Goal: Task Accomplishment & Management: Complete application form

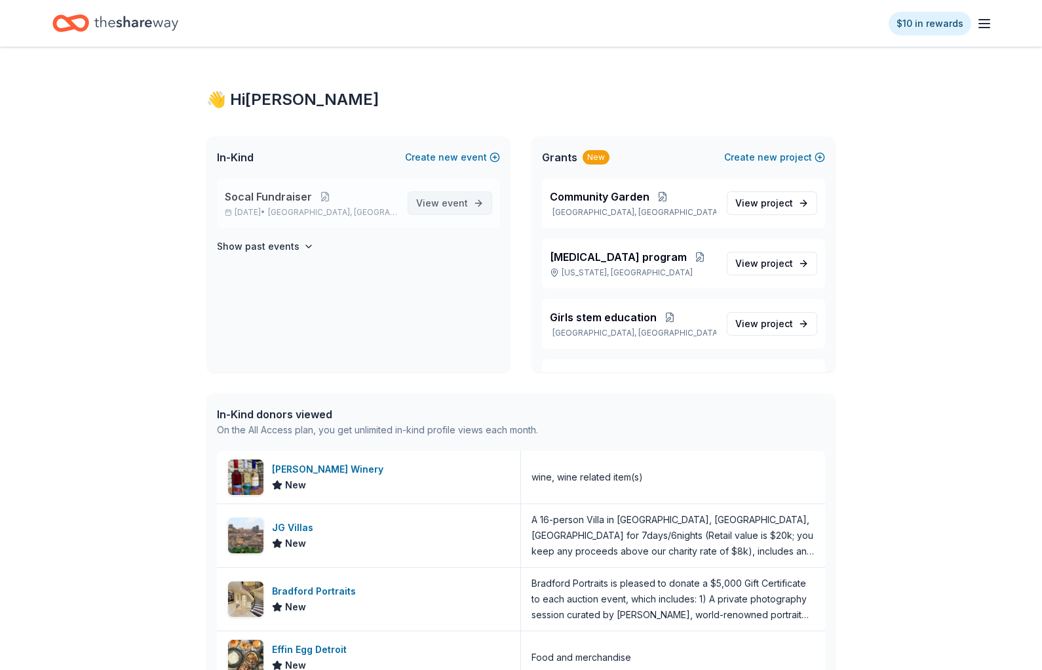
click at [443, 212] on link "View event" at bounding box center [450, 203] width 85 height 24
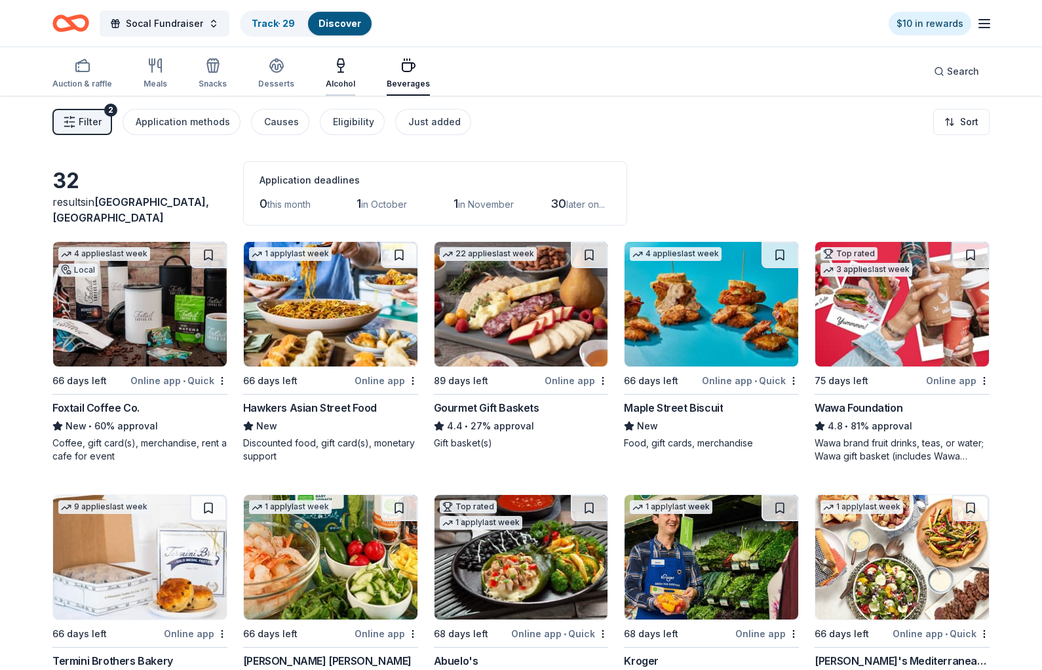
click at [336, 83] on div "Alcohol" at bounding box center [341, 84] width 30 height 10
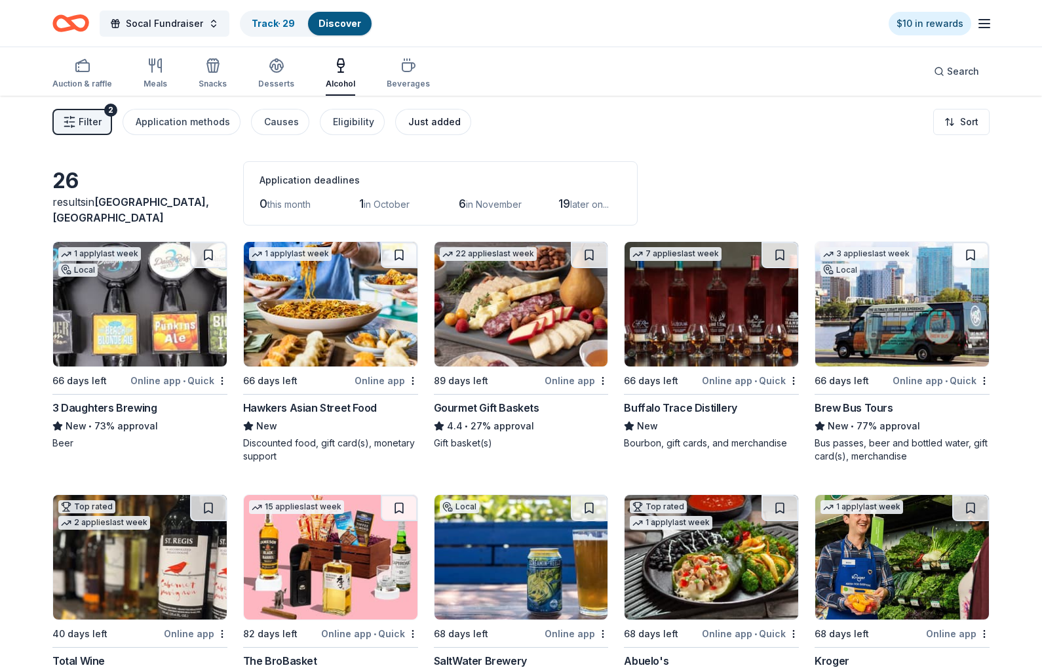
click at [408, 121] on div "Just added" at bounding box center [434, 122] width 52 height 16
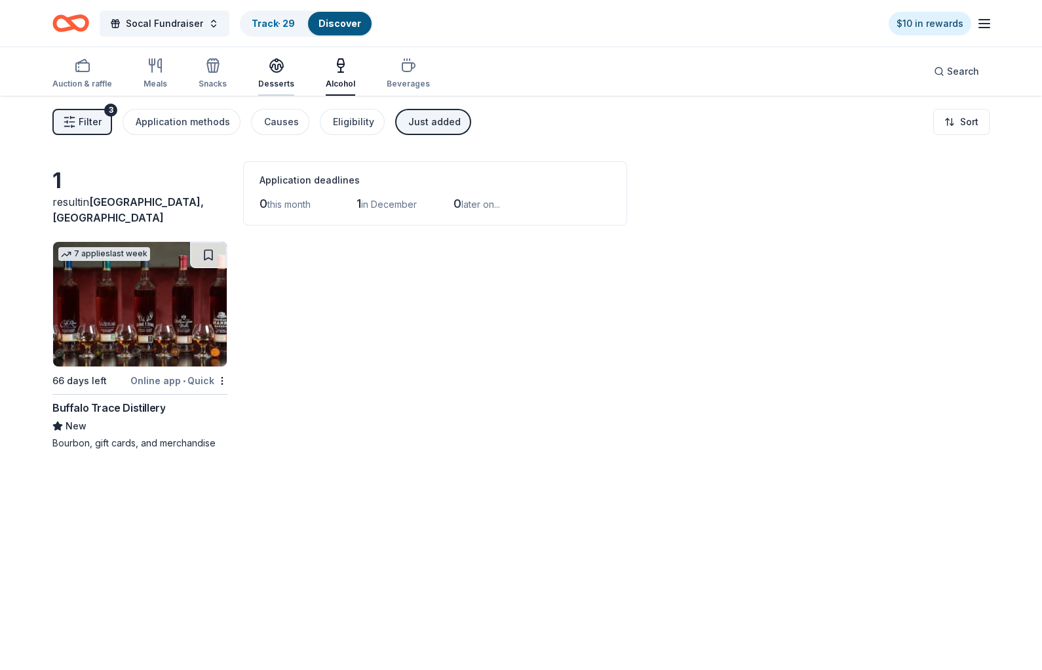
click at [271, 71] on icon "button" at bounding box center [277, 70] width 12 height 5
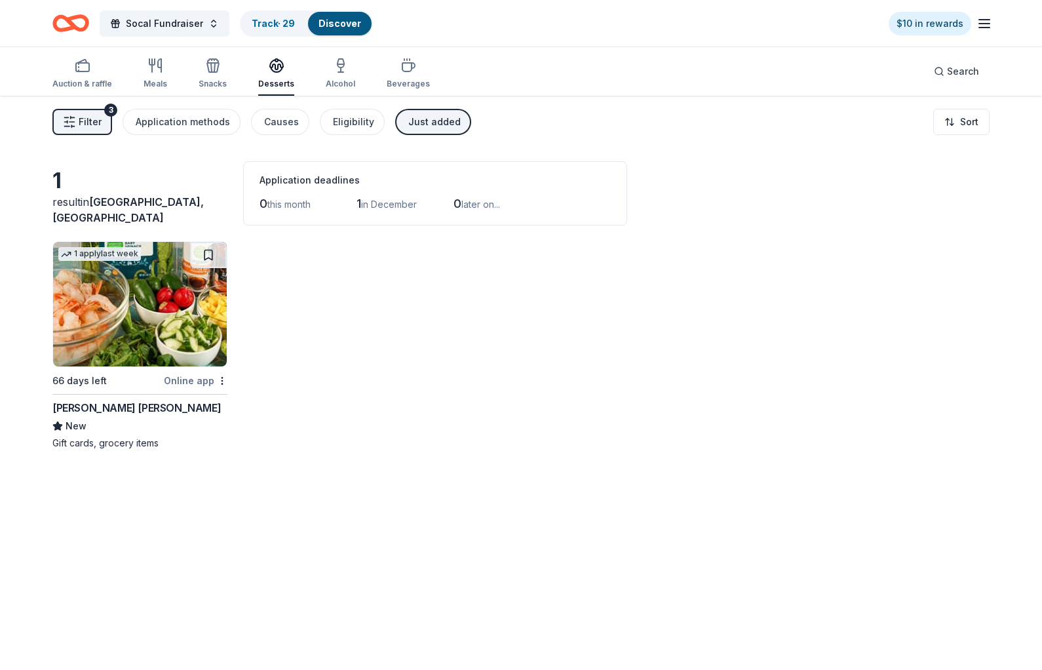
click at [104, 135] on div "Filter 3 Application methods Causes Eligibility Just added Sort" at bounding box center [521, 122] width 1042 height 52
click at [105, 130] on button "Filter 3" at bounding box center [82, 122] width 60 height 26
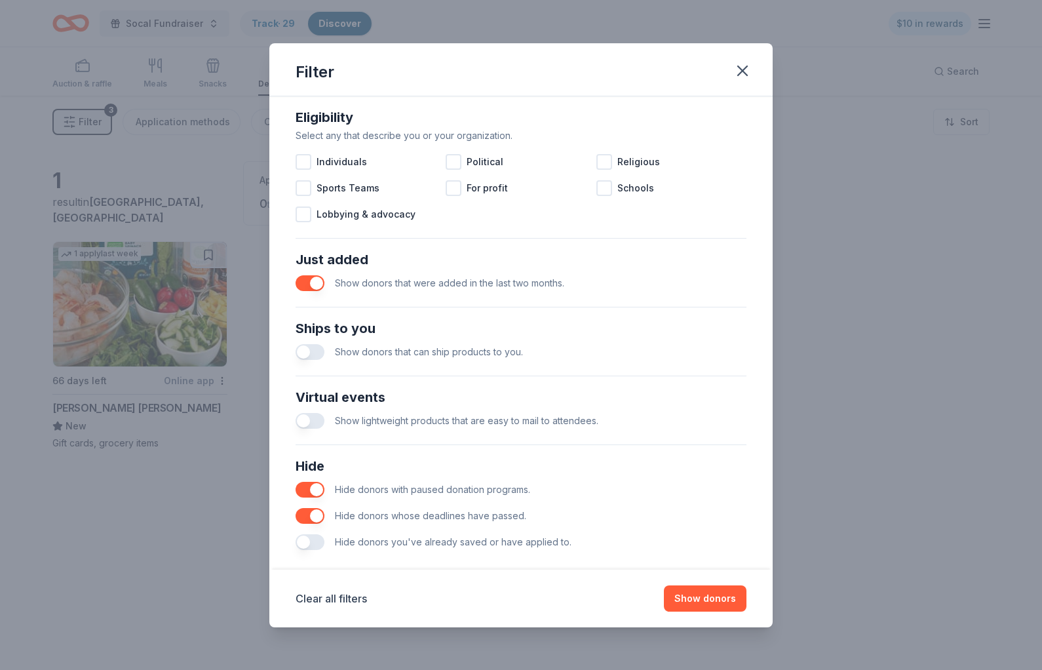
scroll to position [391, 0]
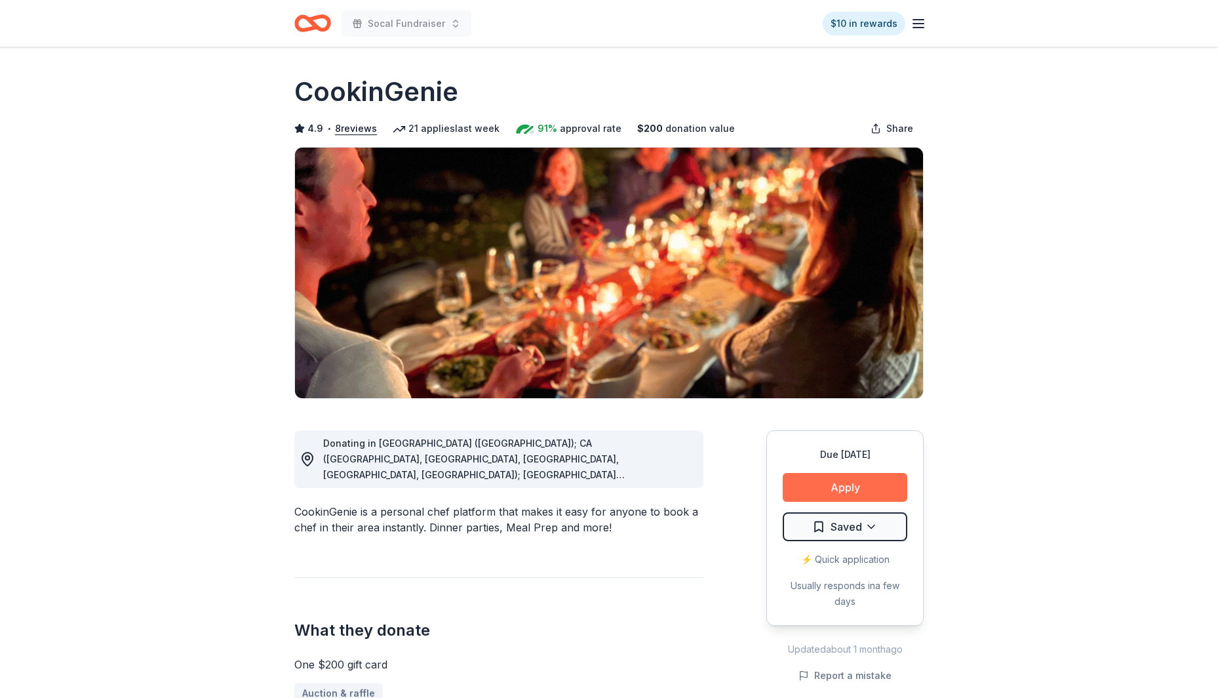
click at [849, 494] on button "Apply" at bounding box center [845, 487] width 125 height 29
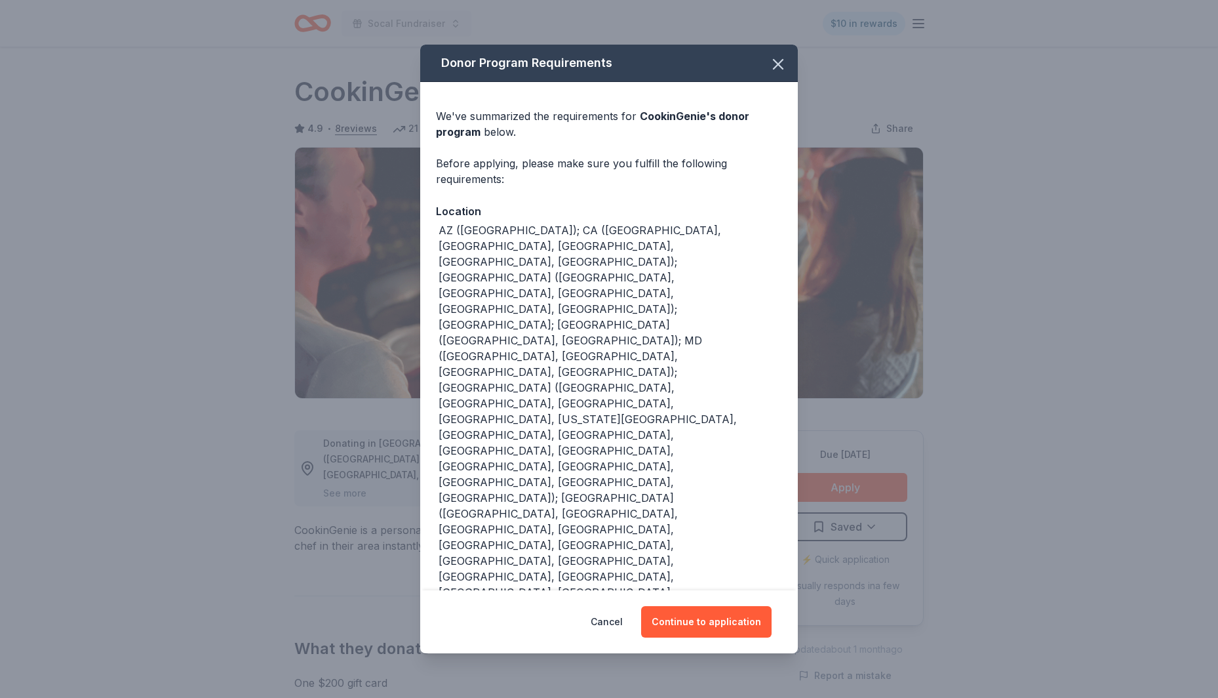
click at [729, 642] on div "Cancel Continue to application" at bounding box center [609, 621] width 378 height 63
click at [729, 627] on button "Continue to application" at bounding box center [706, 621] width 130 height 31
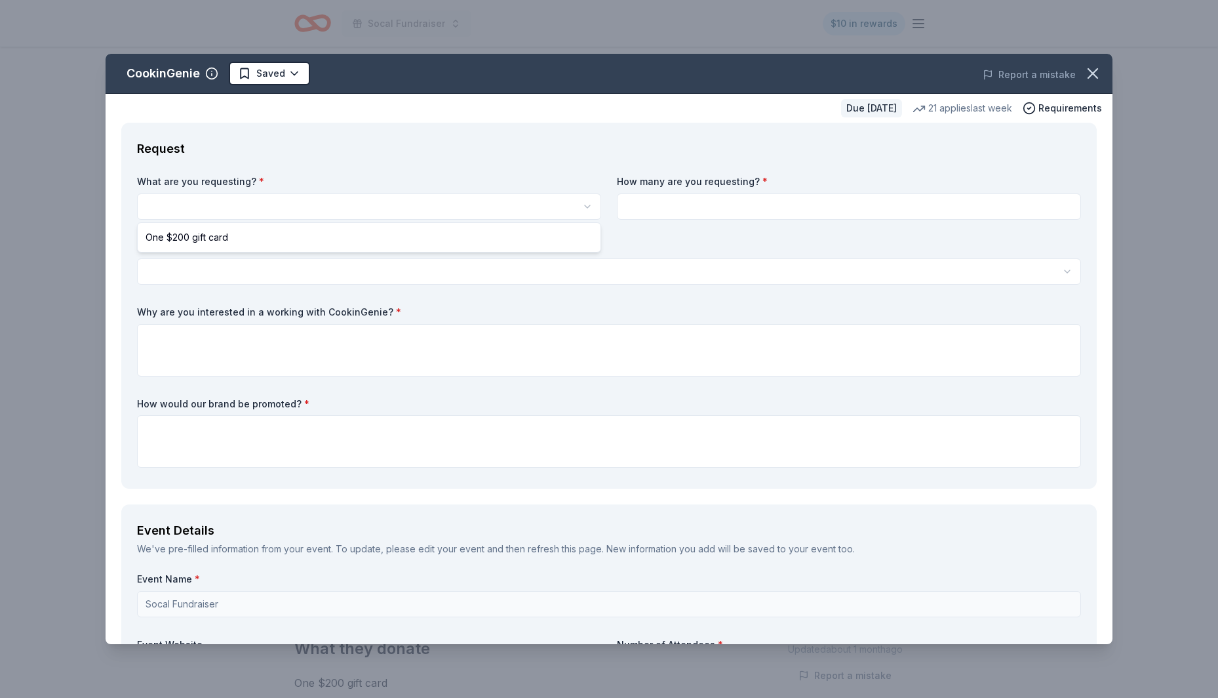
click at [415, 207] on html "Socal Fundraiser $10 in rewards Due in 89 days Share CookinGenie 4.9 • 8 review…" at bounding box center [609, 349] width 1218 height 698
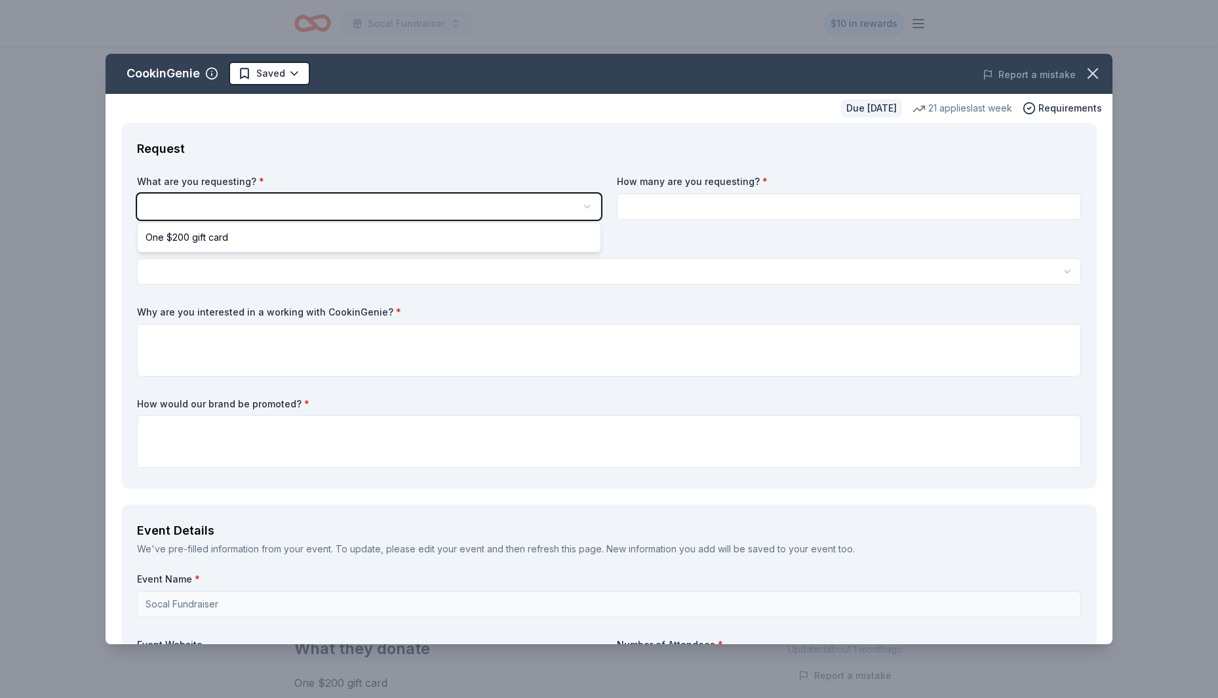
click at [515, 140] on html "Socal Fundraiser $10 in rewards Due in 89 days Share CookinGenie 4.9 • 8 review…" at bounding box center [609, 349] width 1218 height 698
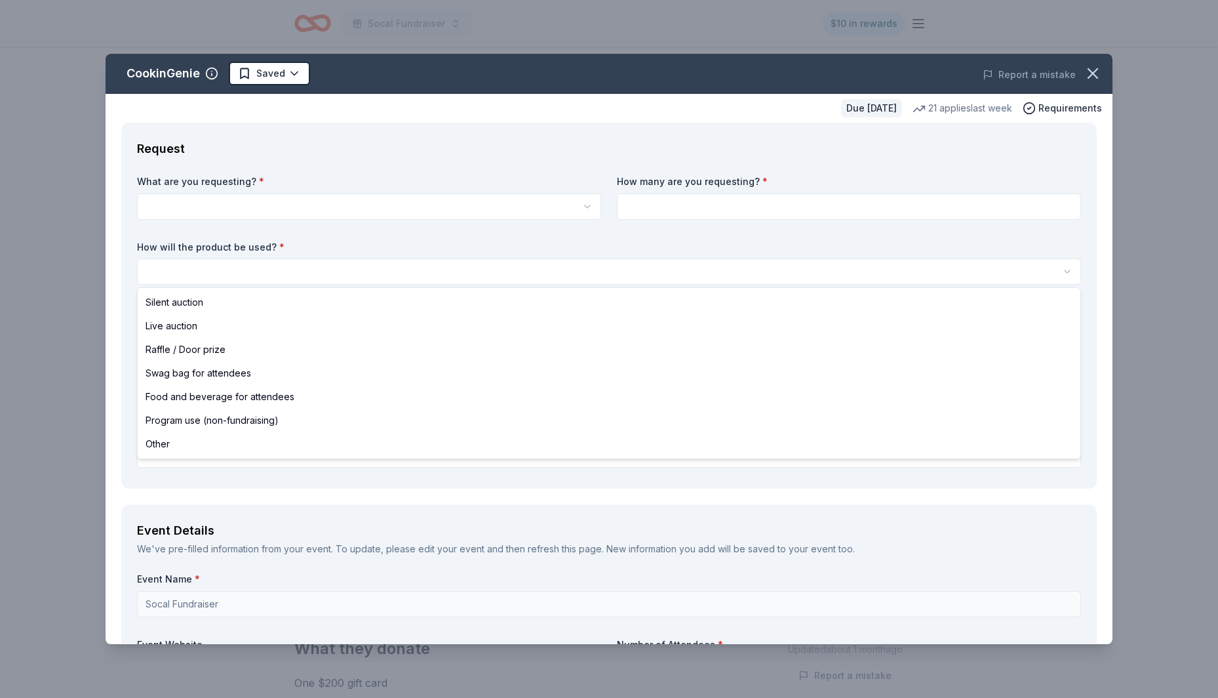
click at [528, 283] on html "Socal Fundraiser $10 in rewards Due in 89 days Share CookinGenie 4.9 • 8 review…" at bounding box center [609, 349] width 1218 height 698
